Goal: Task Accomplishment & Management: Manage account settings

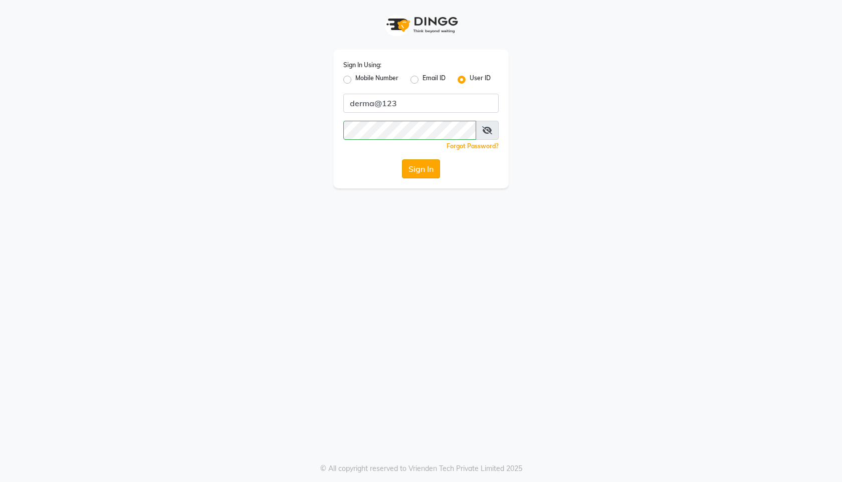
click at [425, 171] on button "Sign In" at bounding box center [421, 168] width 38 height 19
click at [416, 166] on button "Sign In" at bounding box center [421, 168] width 38 height 19
click at [421, 172] on button "Sign In" at bounding box center [421, 168] width 38 height 19
click at [422, 170] on button "Sign In" at bounding box center [421, 168] width 38 height 19
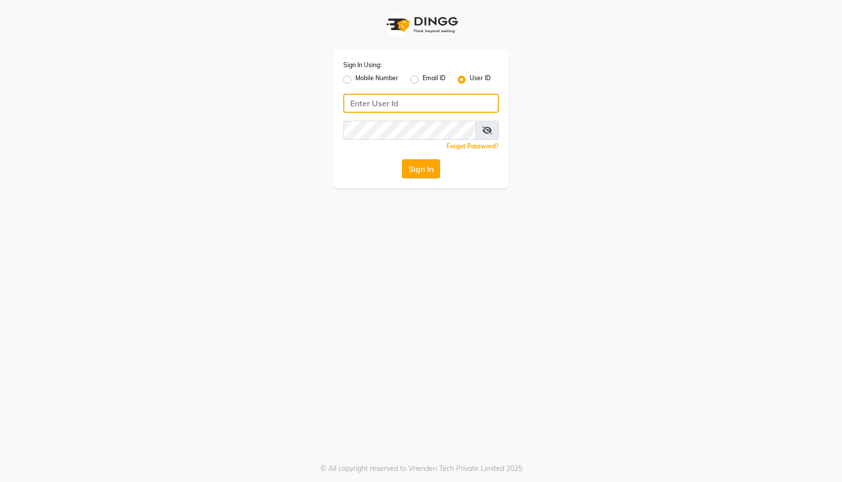
type input "derma@123"
click at [419, 173] on button "Sign In" at bounding box center [421, 168] width 38 height 19
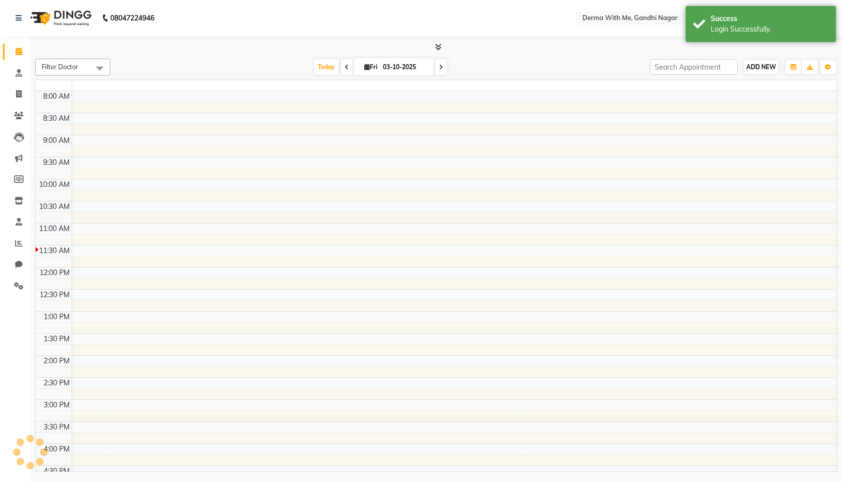
select select "en"
